Goal: Task Accomplishment & Management: Manage account settings

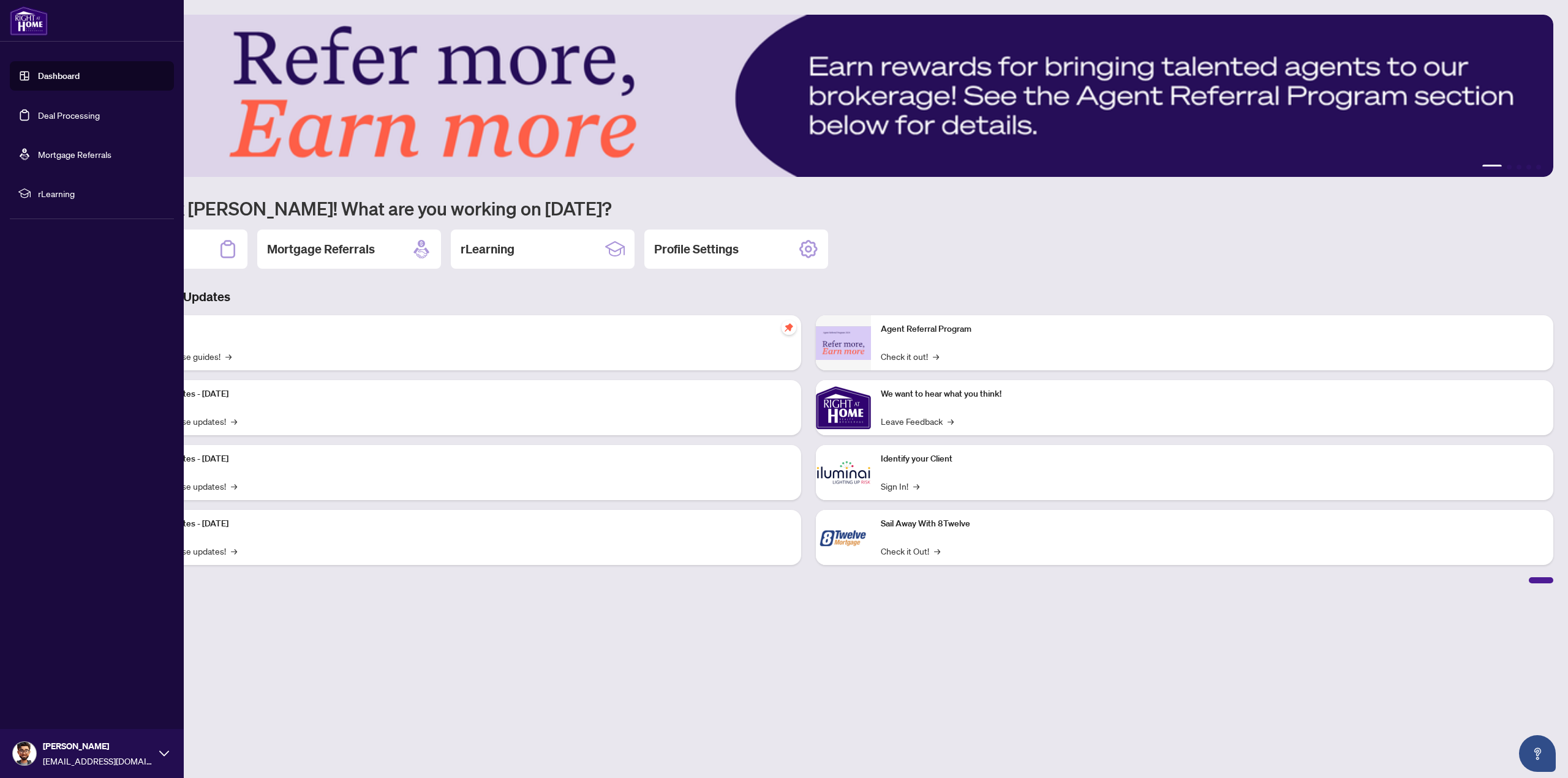
click at [70, 115] on link "Deal Processing" at bounding box center [69, 115] width 62 height 11
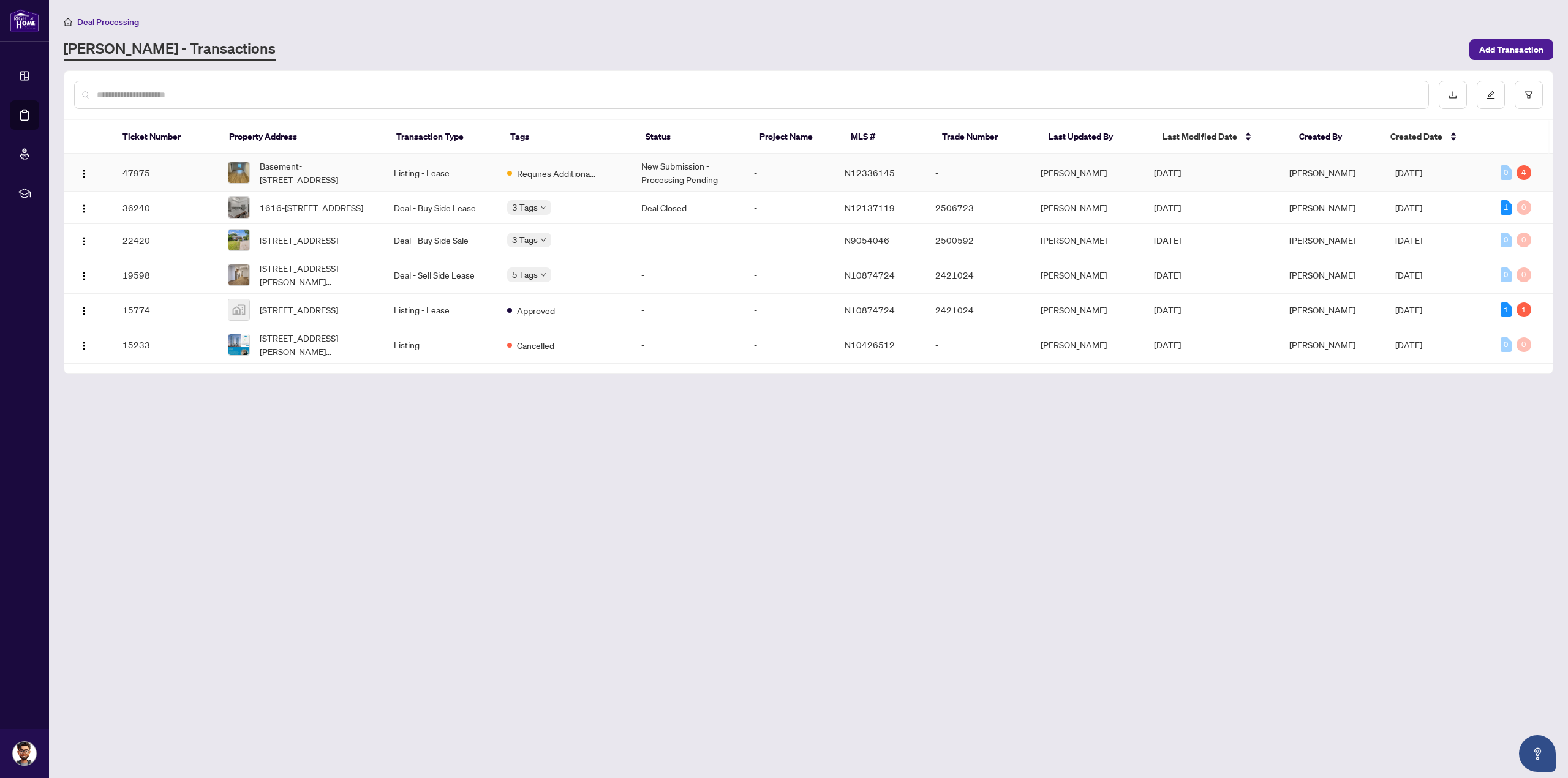
click at [549, 180] on td "Requires Additional Docs" at bounding box center [564, 173] width 134 height 37
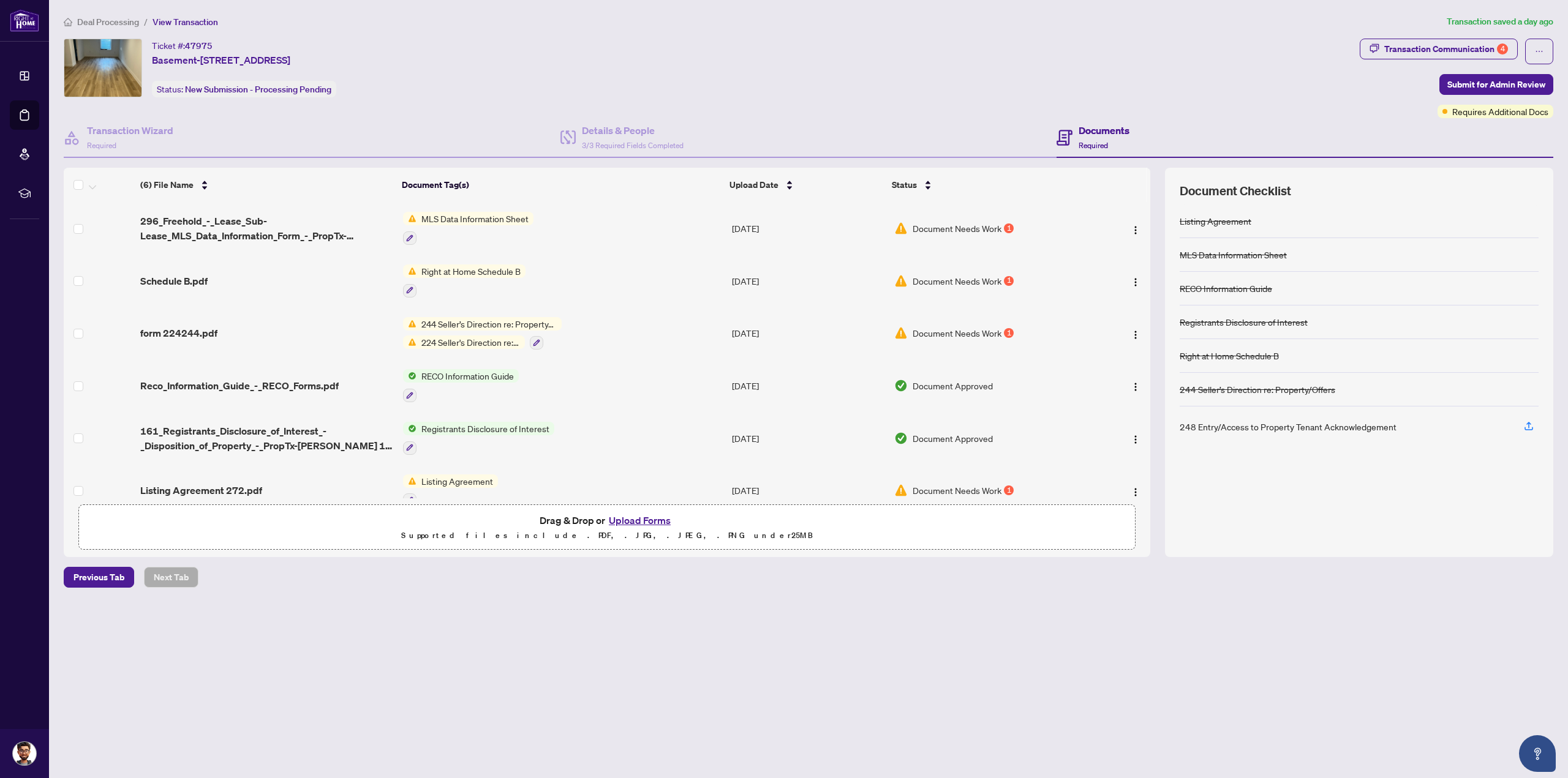
click at [445, 215] on span "MLS Data Information Sheet" at bounding box center [474, 219] width 117 height 14
click at [919, 219] on td "Document Needs Work 1" at bounding box center [991, 228] width 203 height 52
click at [950, 270] on td "Document Needs Work 1" at bounding box center [991, 280] width 203 height 52
click at [946, 336] on span "Document Needs Work" at bounding box center [957, 333] width 89 height 14
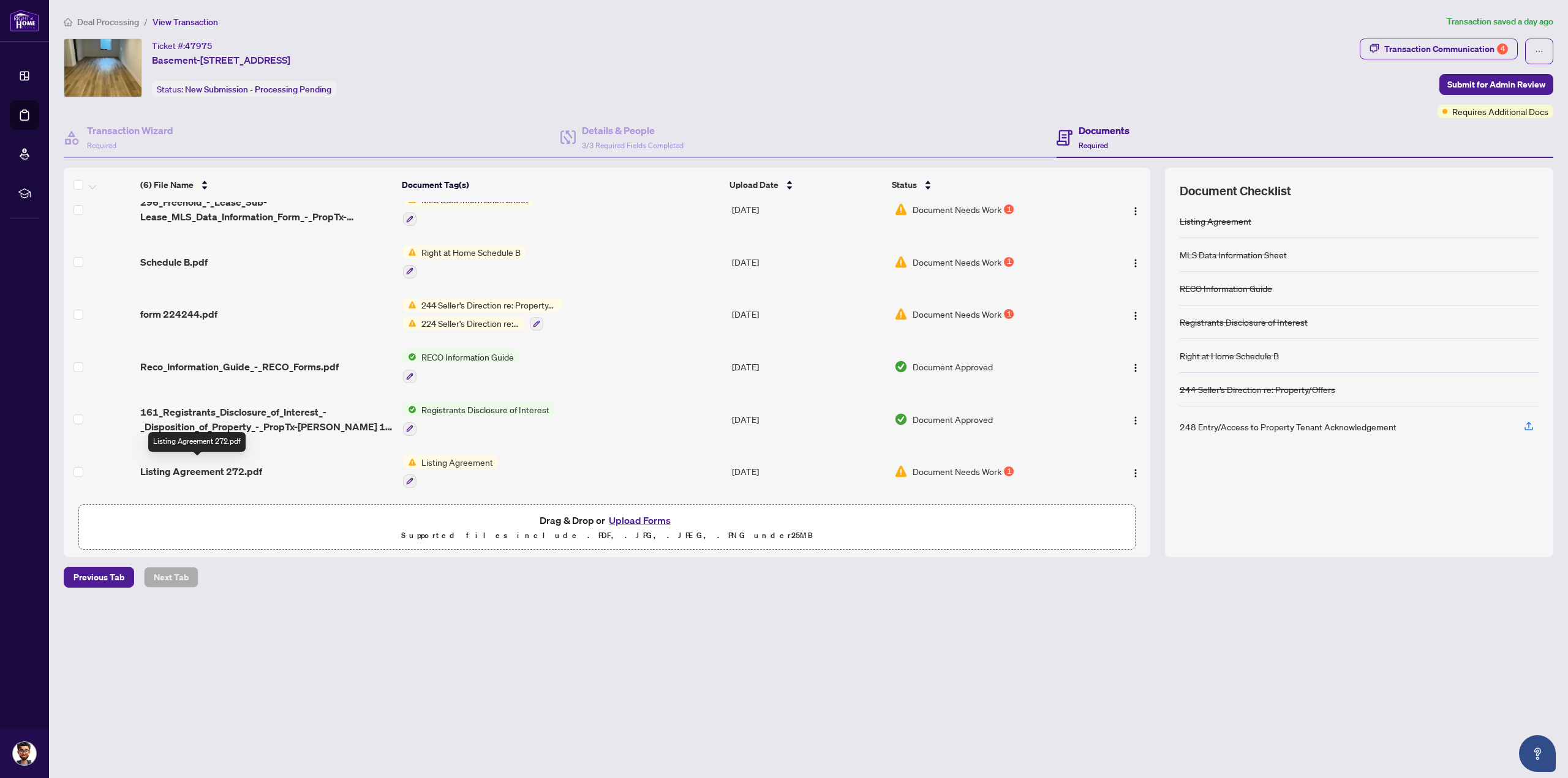
click at [171, 469] on span "Listing Agreement 272.pdf" at bounding box center [201, 471] width 122 height 15
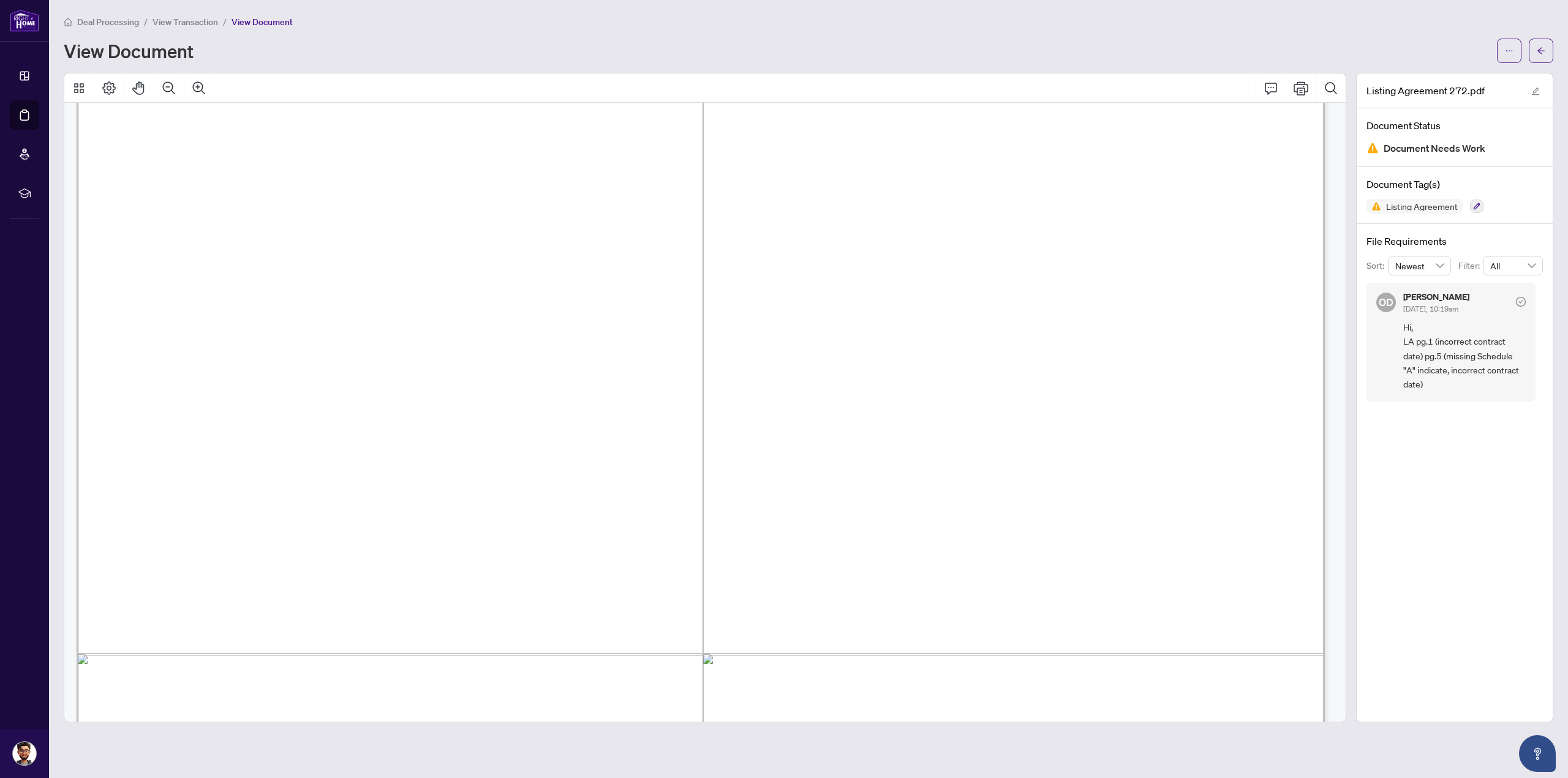
scroll to position [6856, 0]
